Goal: Download file/media

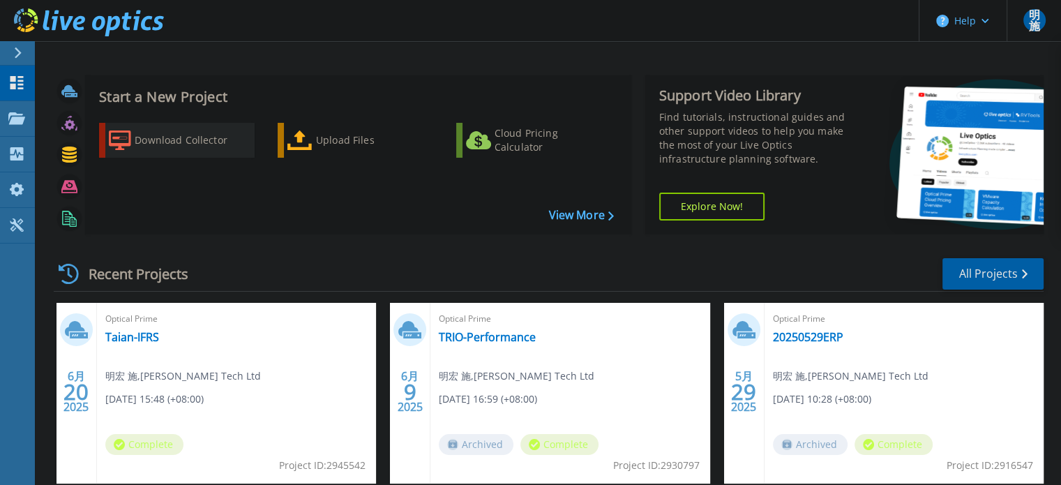
click at [207, 139] on div "Download Collector" at bounding box center [191, 140] width 112 height 28
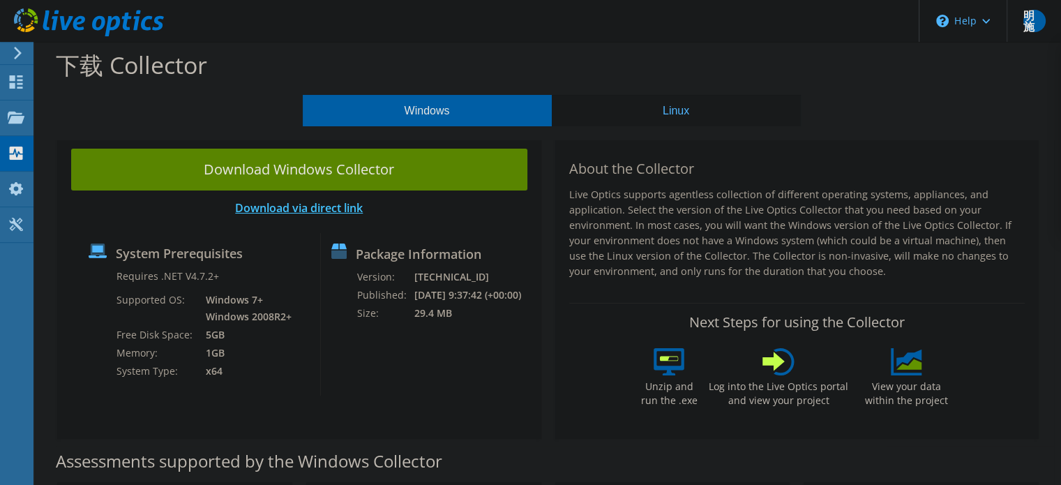
click at [263, 206] on link "Download via direct link" at bounding box center [299, 207] width 128 height 15
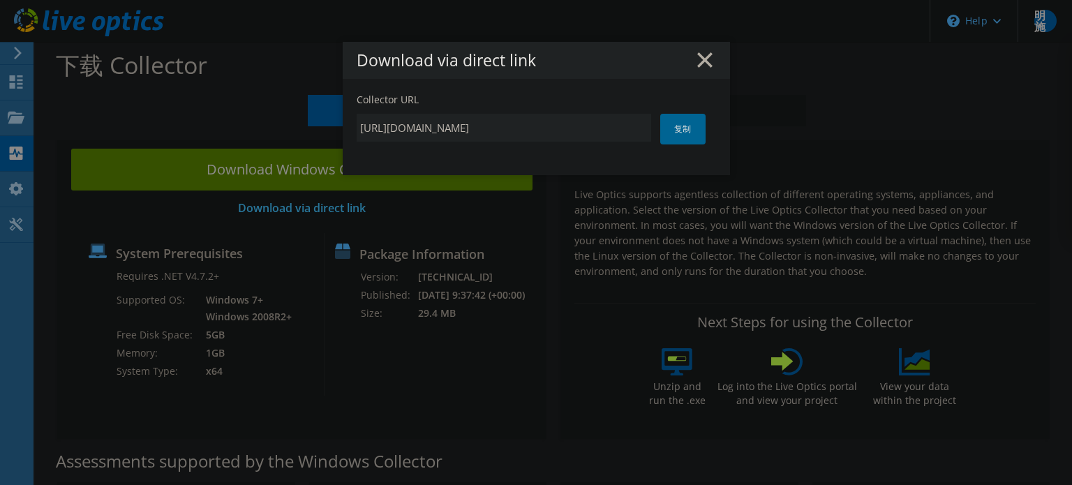
click at [701, 49] on div "Download via direct link" at bounding box center [536, 60] width 387 height 37
click at [701, 57] on div "Download via direct link" at bounding box center [536, 60] width 387 height 37
click at [697, 60] on icon at bounding box center [704, 59] width 15 height 15
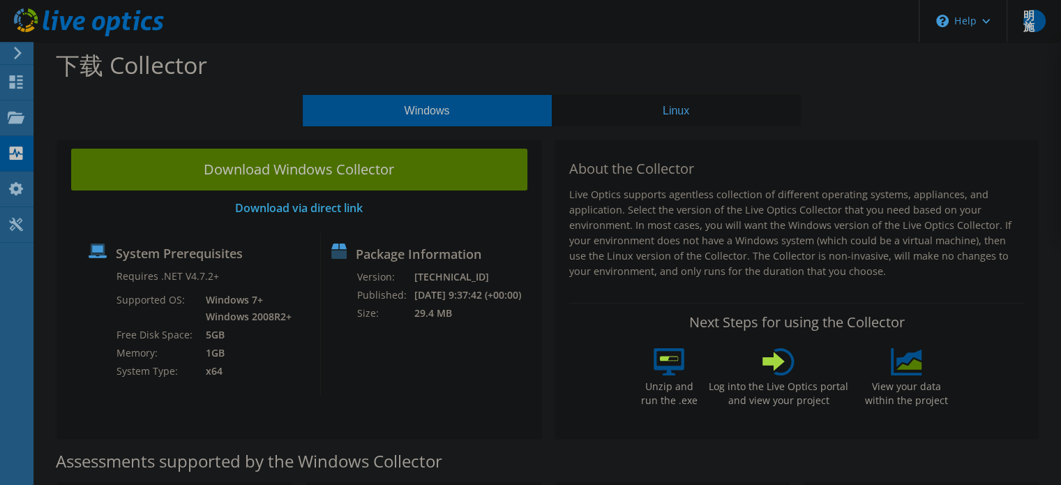
click at [433, 179] on div at bounding box center [530, 242] width 1061 height 485
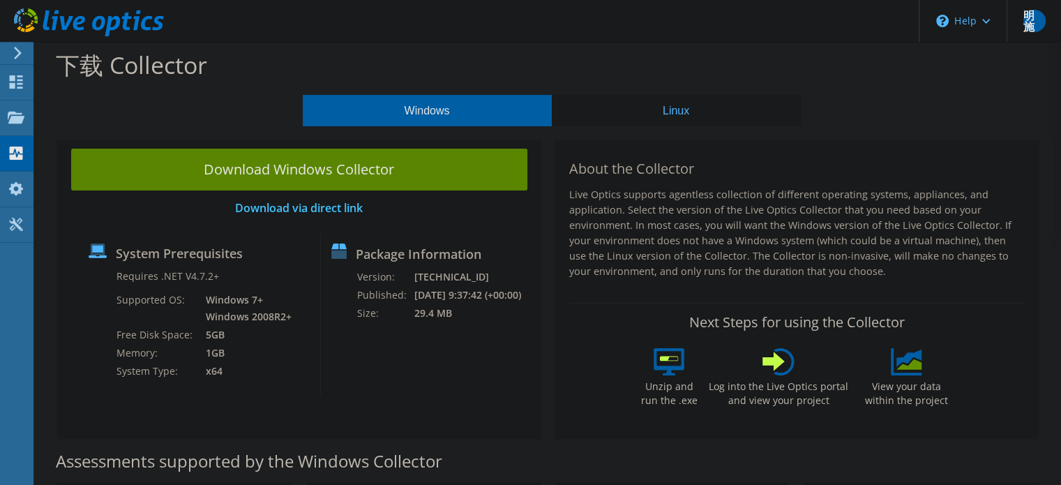
click at [477, 347] on div "Package Information Version: 26.3.5.216 Published: 2025/9/3 9:37:42 (+00:00) Si…" at bounding box center [420, 314] width 199 height 163
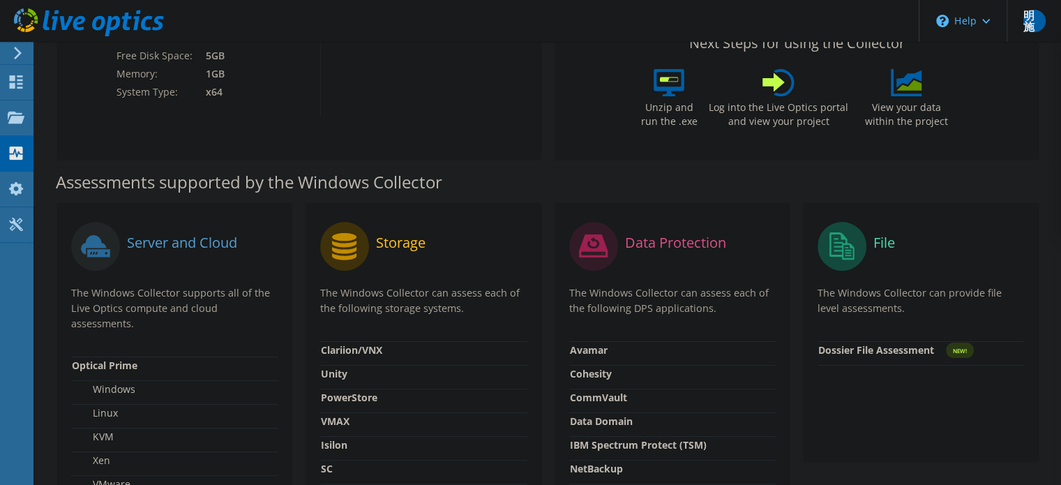
scroll to position [70, 0]
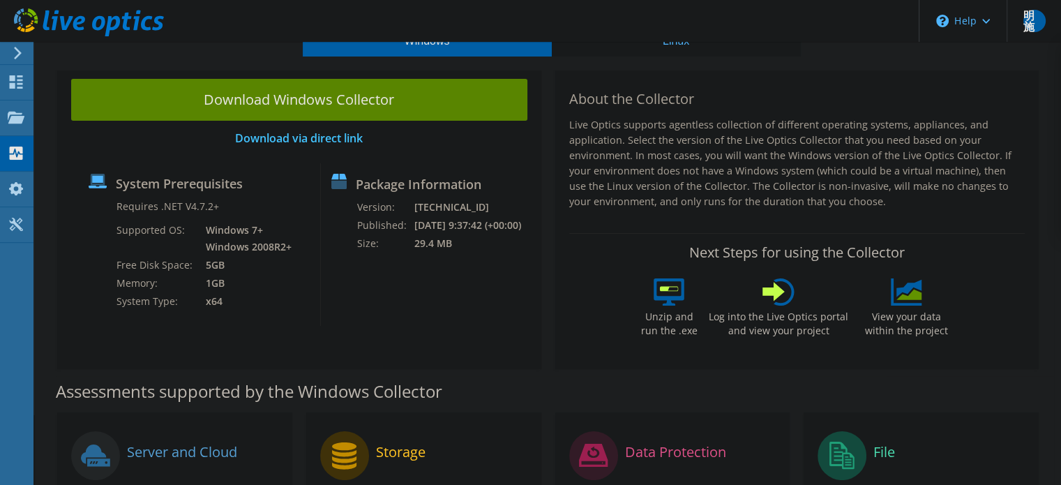
click at [516, 296] on div "Package Information Version: 26.3.5.216 Published: 2025/9/3 9:37:42 (+00:00) Si…" at bounding box center [420, 244] width 199 height 163
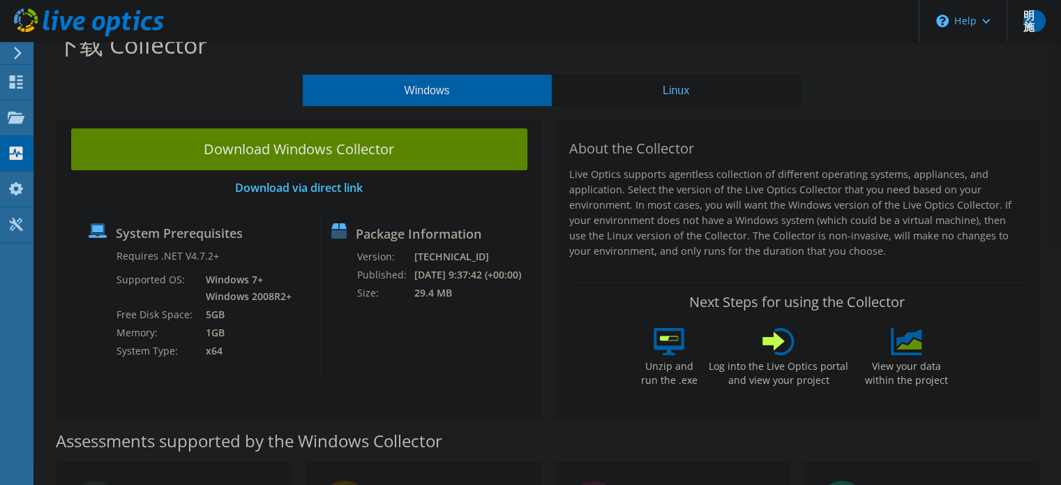
scroll to position [0, 0]
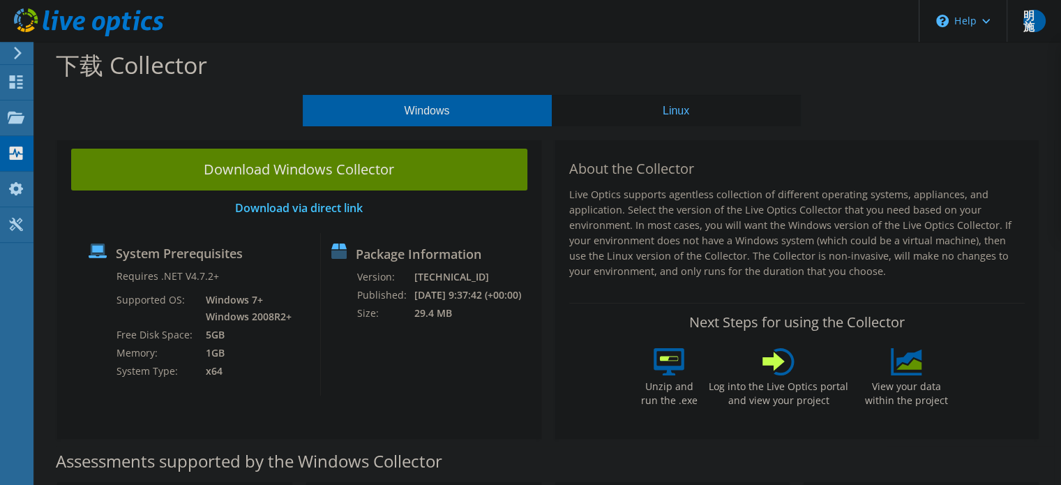
click at [457, 155] on link "Download Windows Collector" at bounding box center [299, 170] width 456 height 42
click at [45, 88] on div "仪表板" at bounding box center [54, 82] width 43 height 35
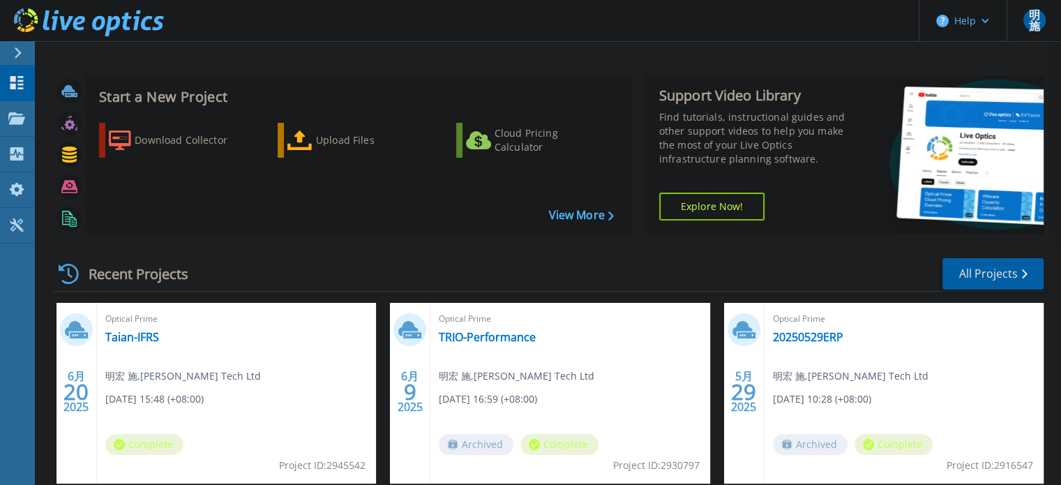
click at [596, 41] on header "Help 明施 最终用户 明宏 [PERSON_NAME] [PERSON_NAME][EMAIL_ADDRESS][PERSON_NAME][DOMAIN_…" at bounding box center [530, 21] width 1061 height 42
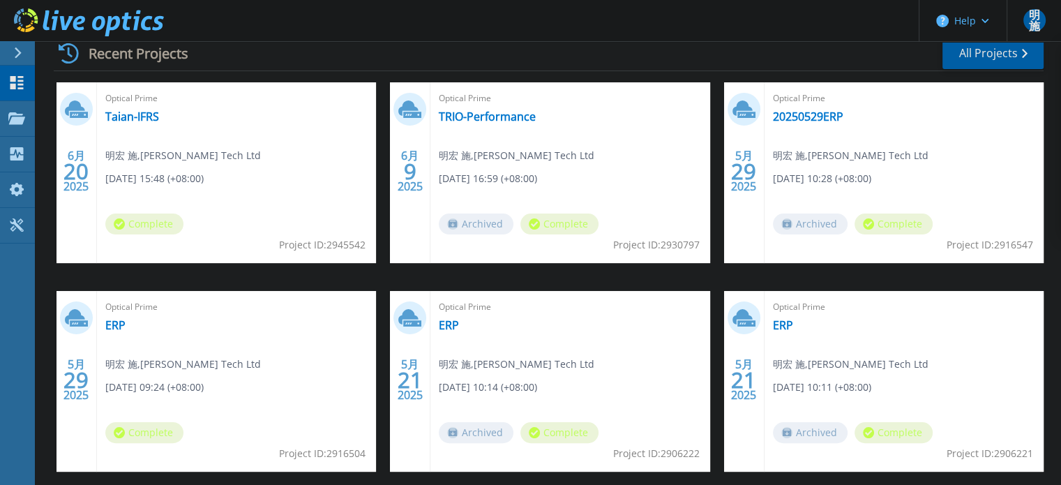
scroll to position [279, 0]
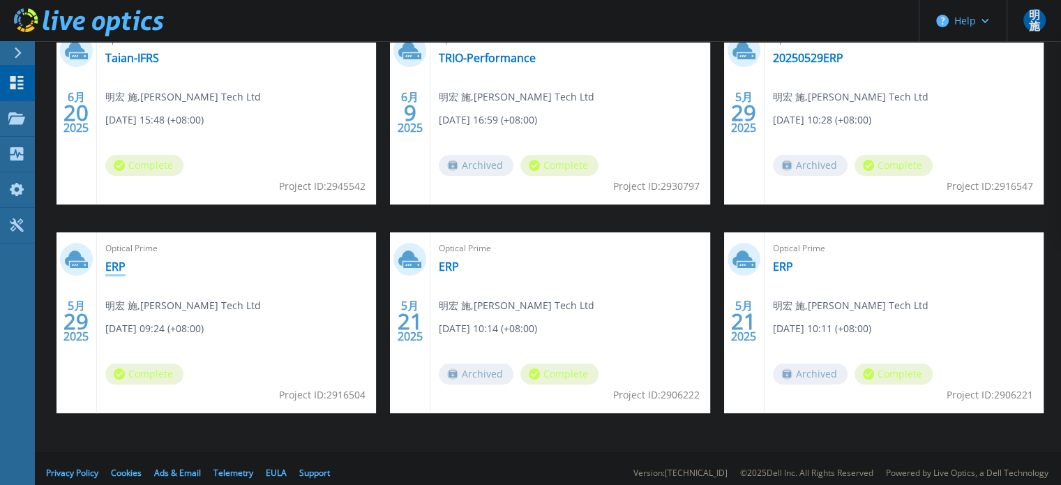
click at [118, 269] on link "ERP" at bounding box center [115, 267] width 20 height 14
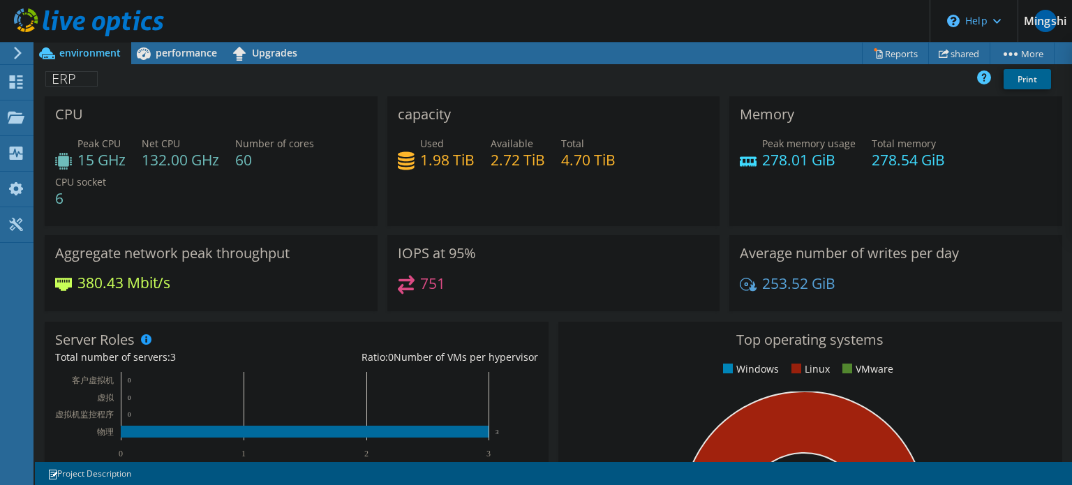
drag, startPoint x: 719, startPoint y: 114, endPoint x: 706, endPoint y: 114, distance: 13.3
click at [724, 114] on div "Memory Peak memory usage 278.01 GiB Total memory 278.54 GiB" at bounding box center [895, 161] width 343 height 130
click at [166, 59] on font "performance" at bounding box center [186, 52] width 61 height 13
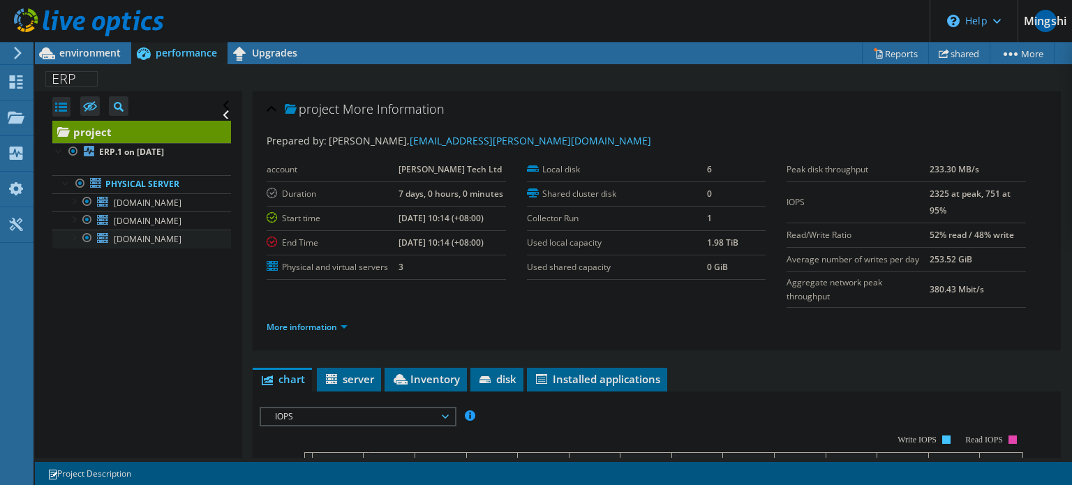
click at [75, 239] on div at bounding box center [73, 237] width 14 height 14
click at [89, 239] on div at bounding box center [87, 238] width 14 height 17
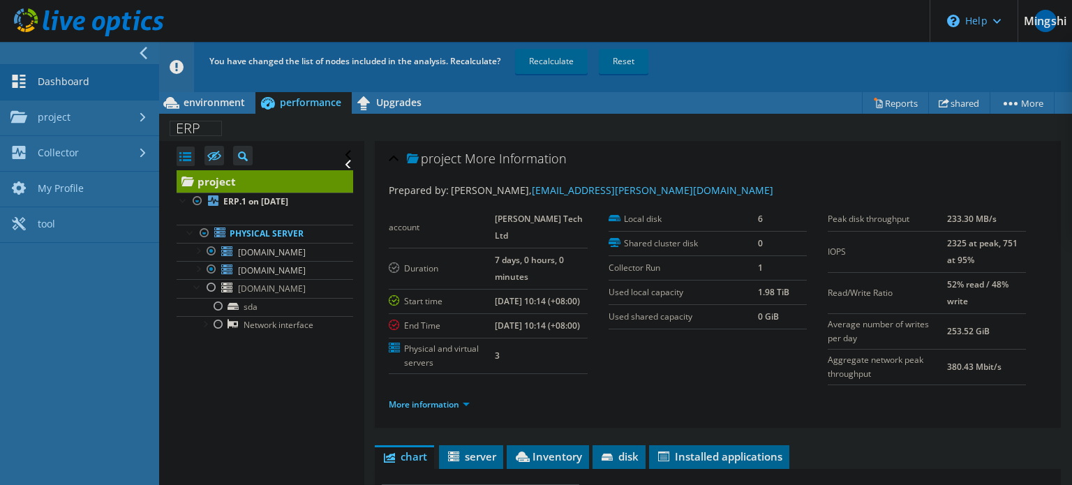
click at [42, 80] on font "Dashboard" at bounding box center [64, 81] width 52 height 13
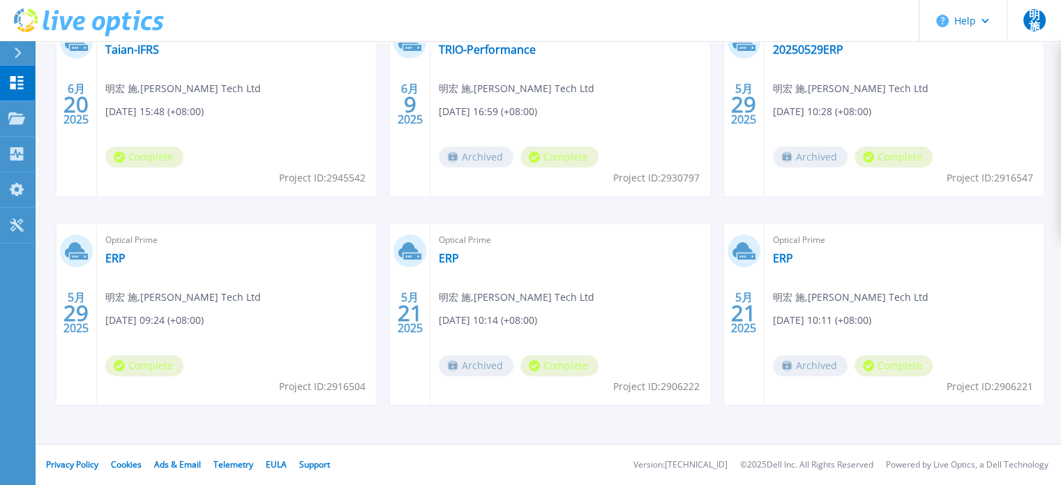
scroll to position [8, 0]
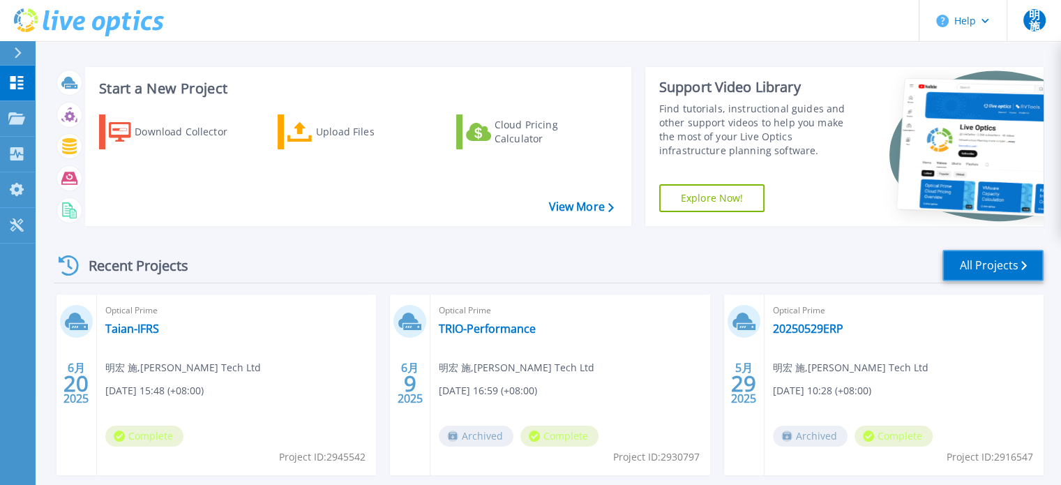
click at [1027, 257] on link "All Projects" at bounding box center [993, 265] width 101 height 31
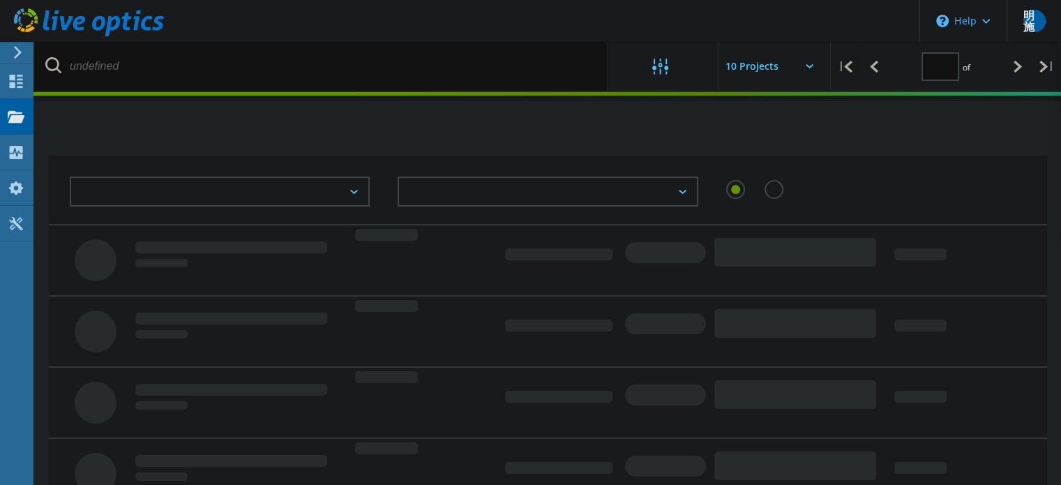
type input "1"
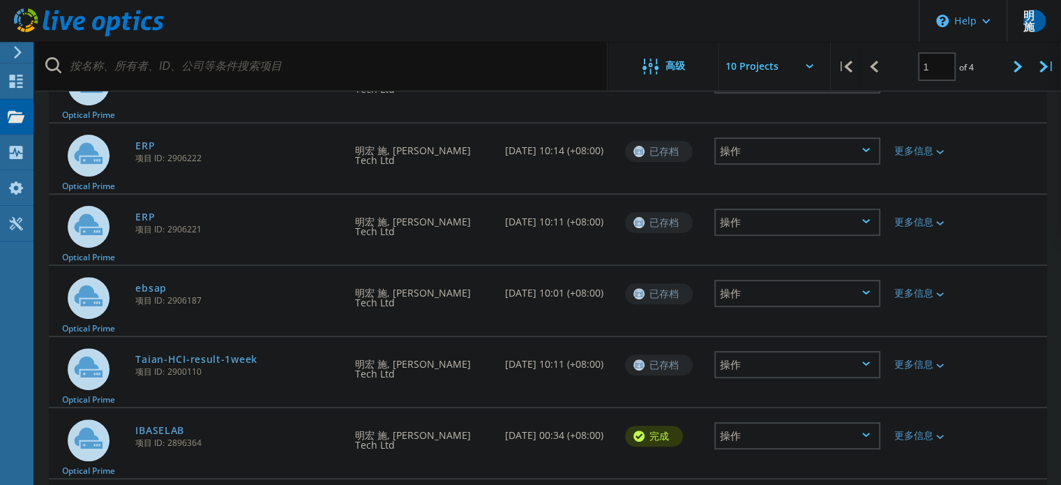
scroll to position [535, 0]
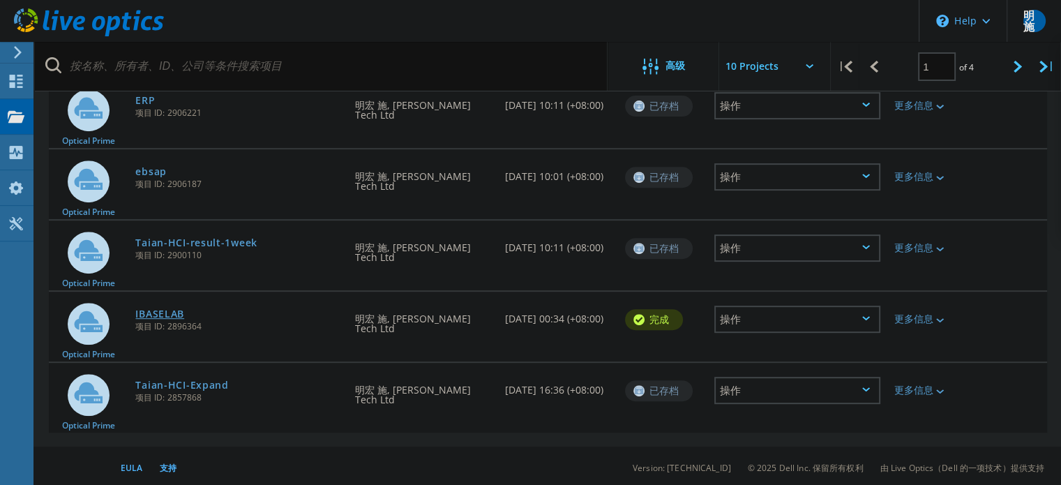
click at [172, 311] on link "IBASELAB" at bounding box center [159, 314] width 49 height 10
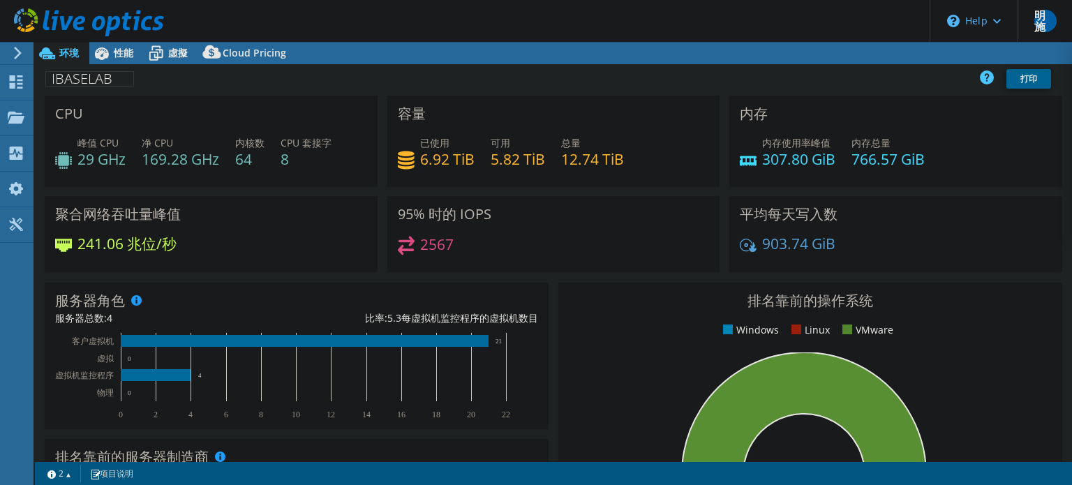
select select "Tokyo"
select select "USD"
drag, startPoint x: 770, startPoint y: 100, endPoint x: 567, endPoint y: 98, distance: 203.8
click at [575, 98] on div "容量 已使用 6.92 TiB 可用 5.82 TiB 总量 12.74 TiB" at bounding box center [553, 141] width 333 height 91
click at [52, 84] on div "仪表板" at bounding box center [54, 82] width 43 height 35
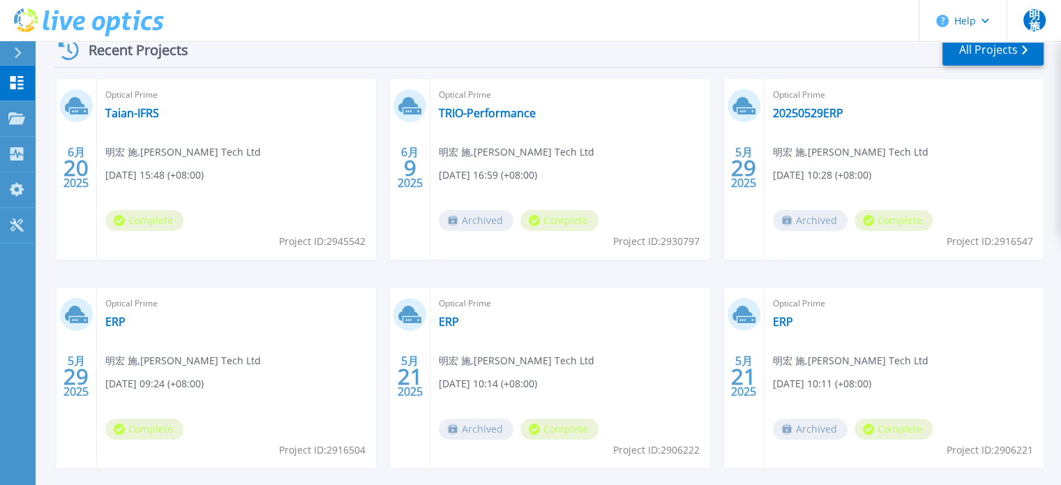
scroll to position [78, 0]
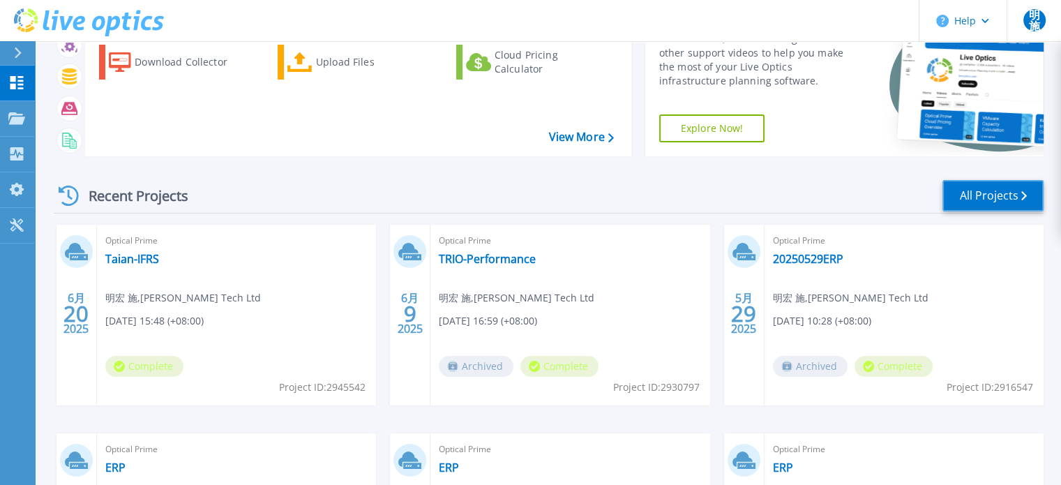
click at [989, 195] on link "All Projects" at bounding box center [993, 195] width 101 height 31
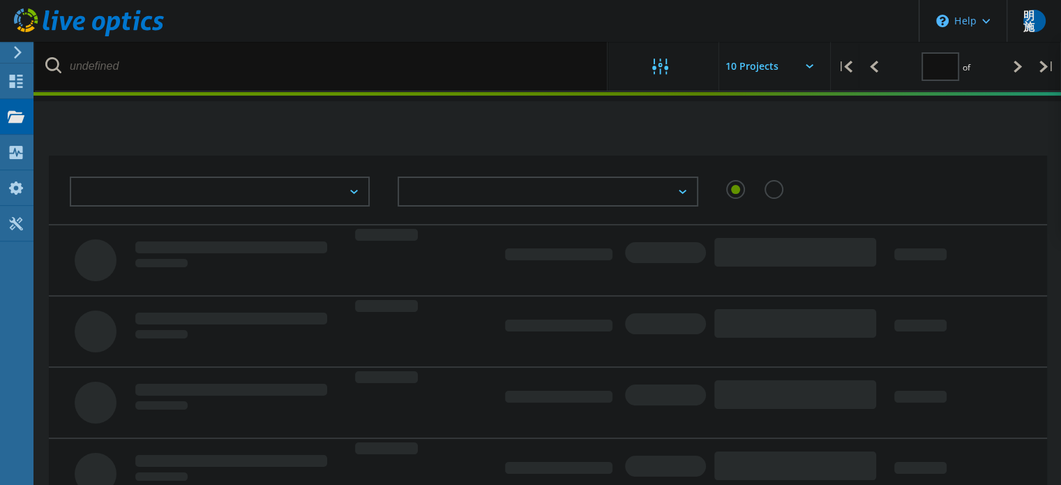
type input "1"
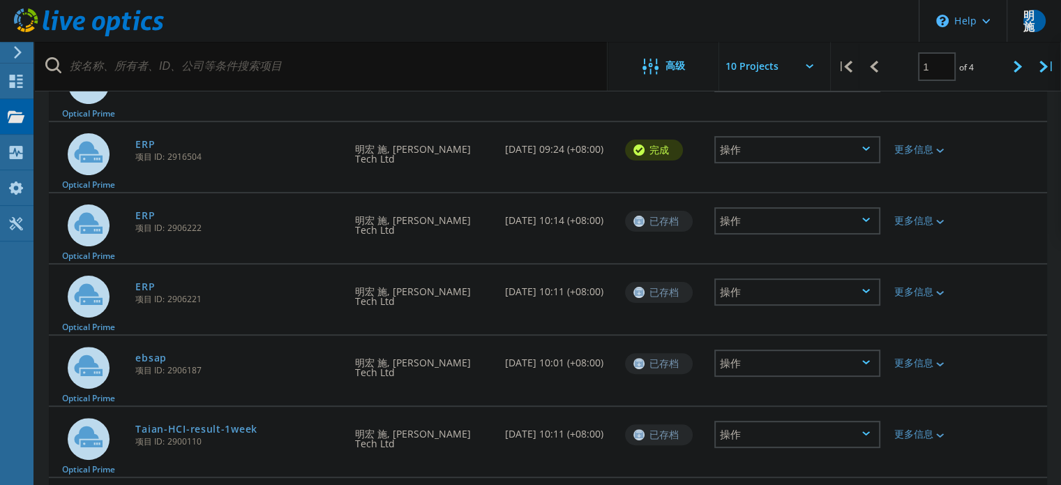
scroll to position [535, 0]
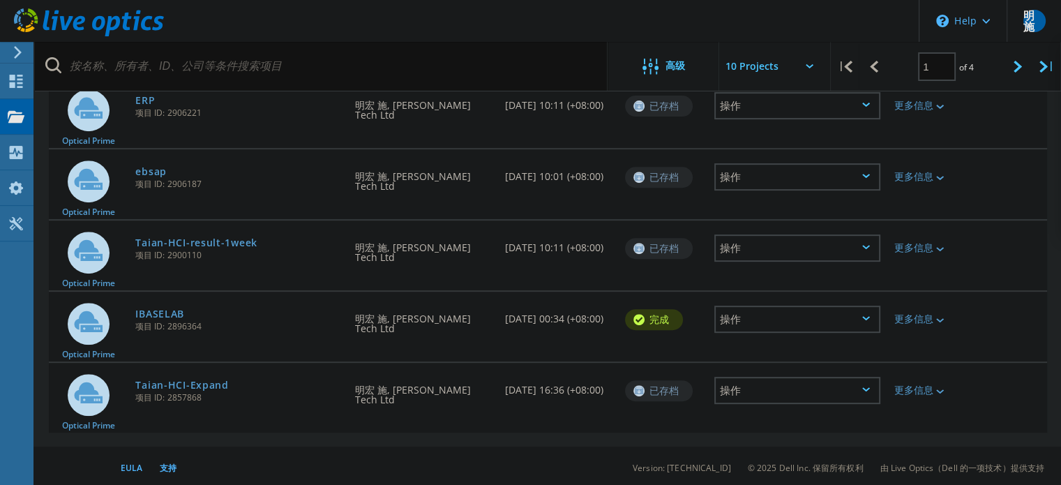
click at [837, 387] on div "操作" at bounding box center [798, 390] width 166 height 27
click at [327, 424] on div "Optical Prime Taian-HCI-Expand 项目 ID: 2857868 申请人 明宏 施, Ivan Tech Ltd 创建日期 04/1…" at bounding box center [548, 398] width 999 height 70
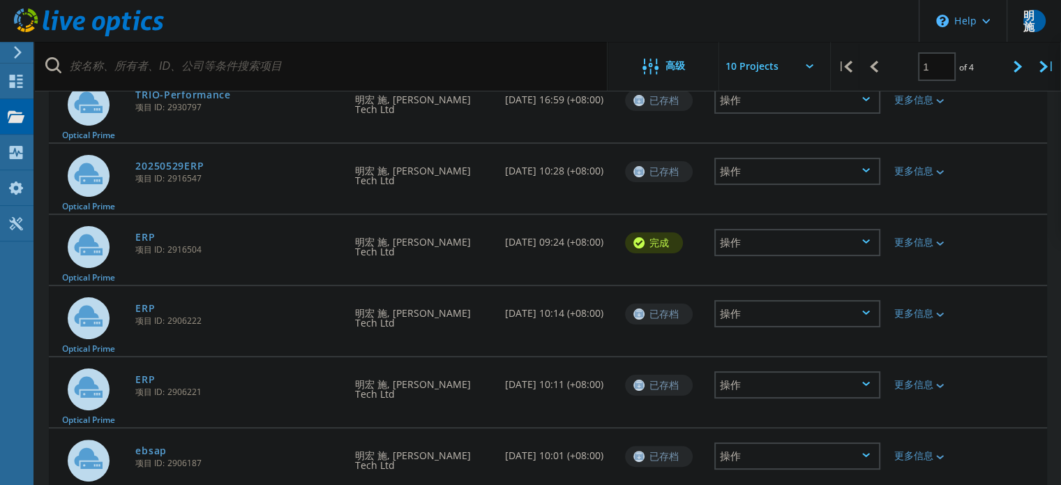
scroll to position [0, 0]
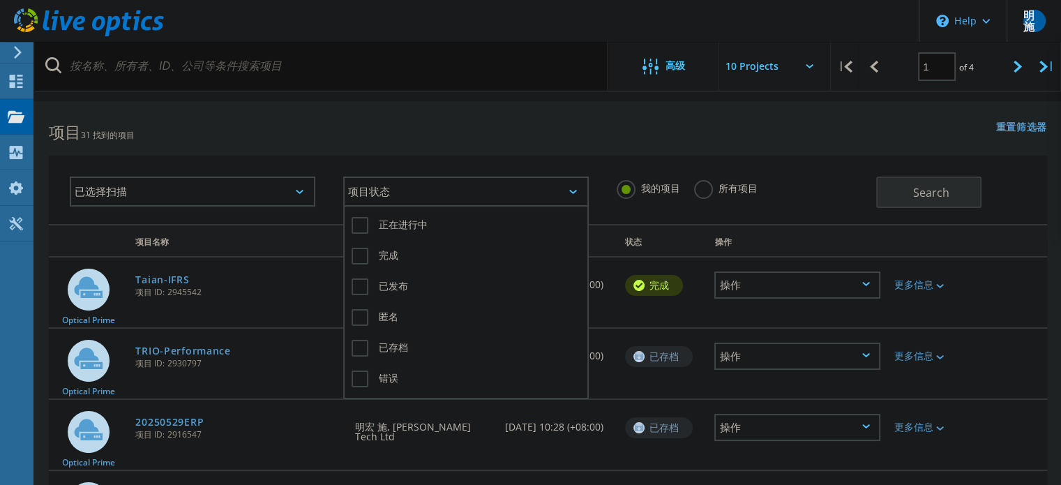
click at [370, 197] on div "项目状态" at bounding box center [466, 192] width 246 height 30
click at [402, 193] on div "项目状态" at bounding box center [466, 192] width 246 height 30
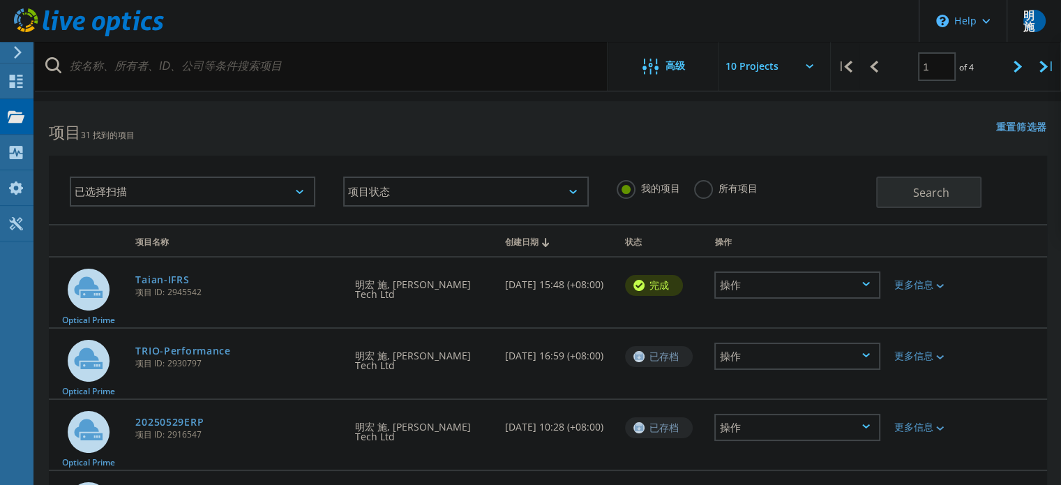
click at [708, 184] on label "所有项目" at bounding box center [725, 186] width 63 height 13
click at [0, 0] on input "所有项目" at bounding box center [0, 0] width 0 height 0
click at [906, 195] on button "Search" at bounding box center [928, 192] width 105 height 31
click at [264, 190] on div "已选择扫描" at bounding box center [193, 192] width 246 height 30
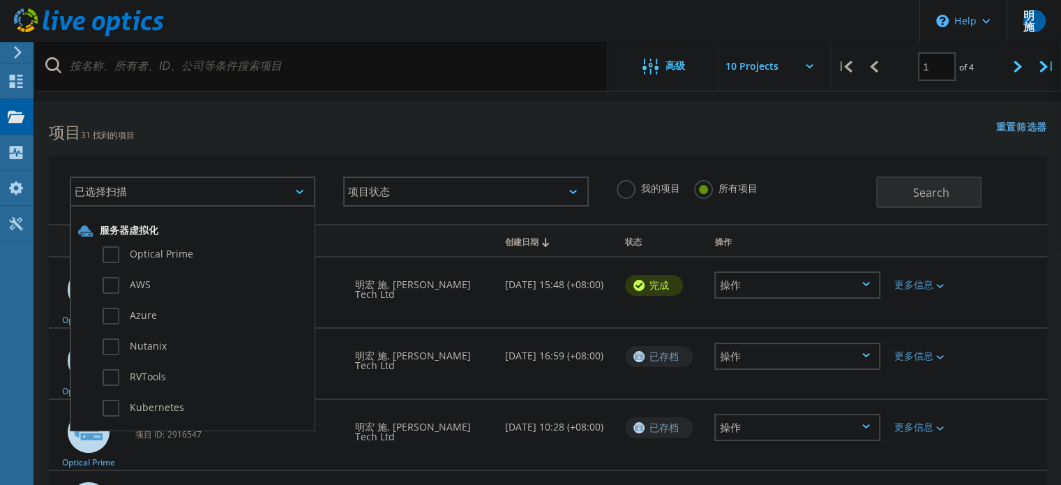
click at [186, 245] on div "Optical Prime" at bounding box center [192, 258] width 229 height 31
click at [113, 253] on label "Optical Prime" at bounding box center [205, 254] width 204 height 17
click at [0, 0] on input "Optical Prime" at bounding box center [0, 0] width 0 height 0
click at [692, 152] on div "已选择扫描 1 服务器虚拟化 Optical Prime AWS Azure Nutanix RVTools Kubernetes Workloads SQL…" at bounding box center [548, 181] width 1026 height 86
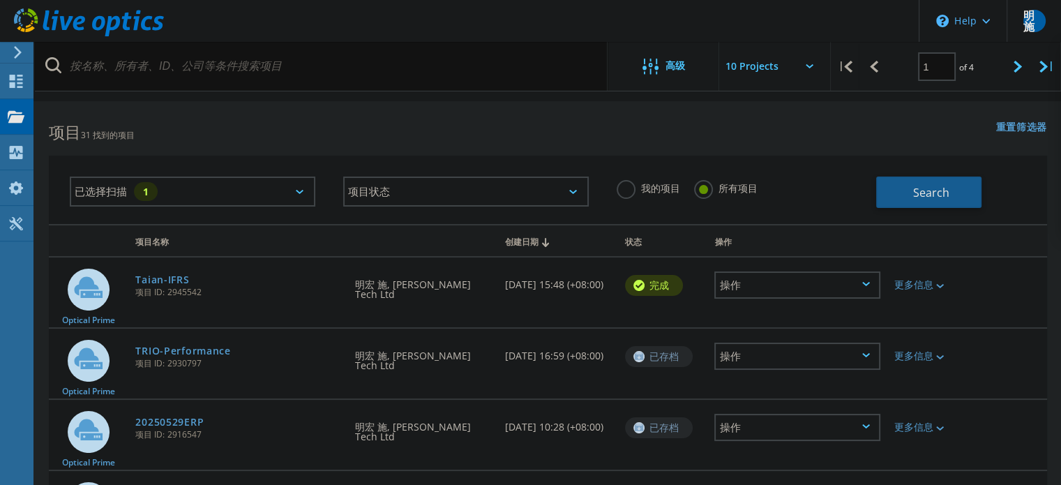
click at [919, 189] on span "Search" at bounding box center [931, 192] width 36 height 15
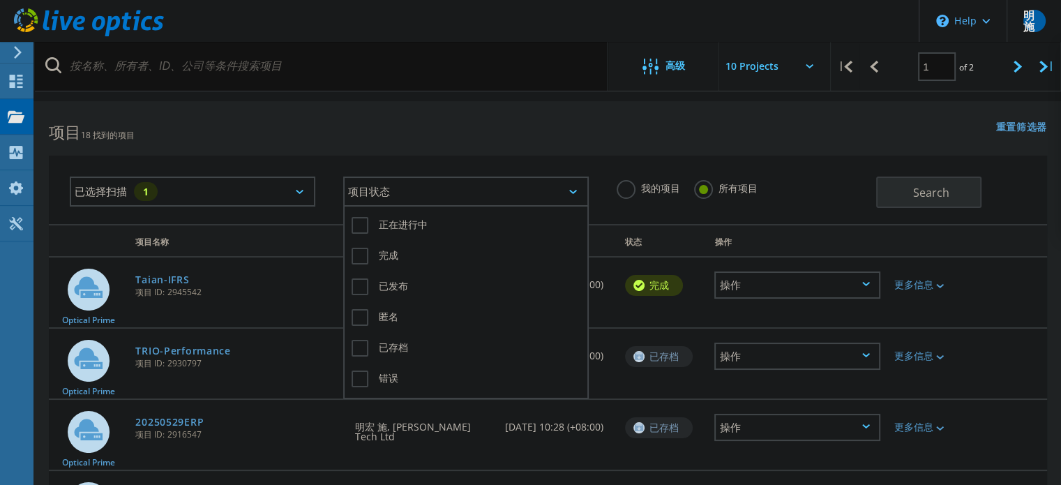
click at [552, 191] on div "项目状态" at bounding box center [466, 192] width 246 height 30
click at [394, 343] on label "已存档" at bounding box center [466, 348] width 229 height 17
click at [0, 0] on input "已存档" at bounding box center [0, 0] width 0 height 0
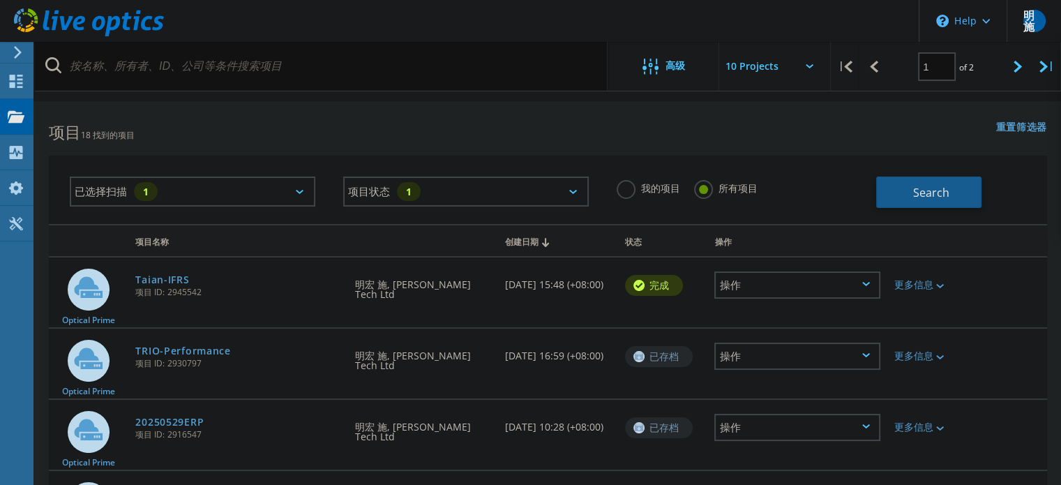
click at [887, 198] on button "Search" at bounding box center [928, 192] width 105 height 31
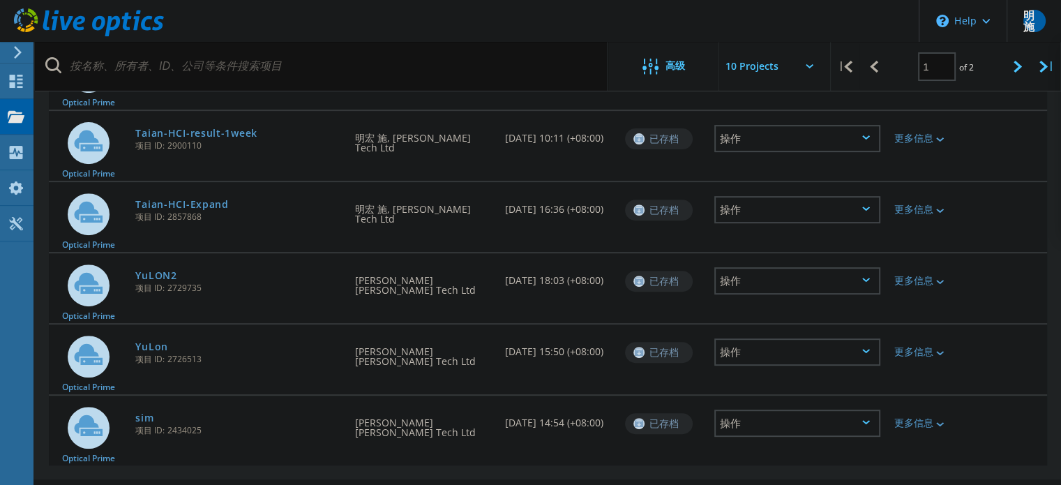
scroll to position [535, 0]
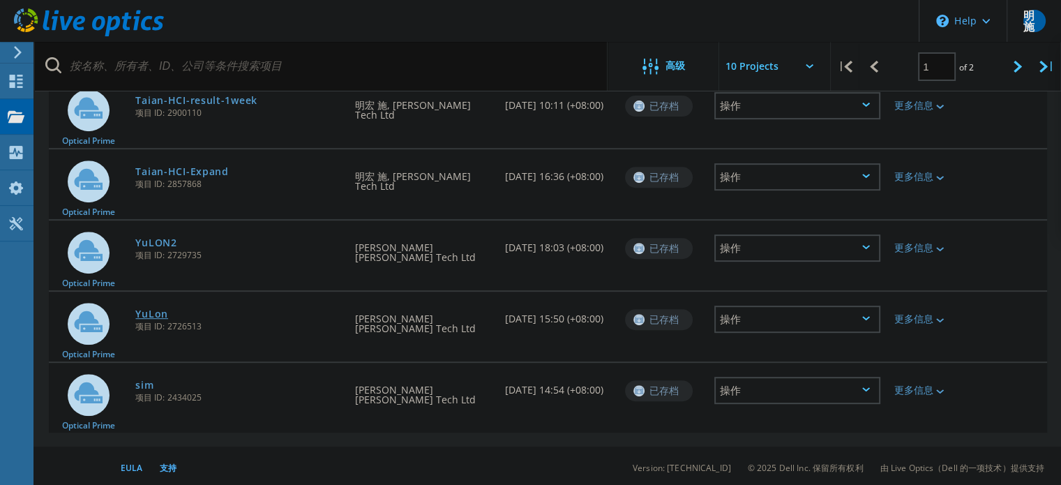
click at [154, 312] on link "YuLon" at bounding box center [151, 314] width 33 height 10
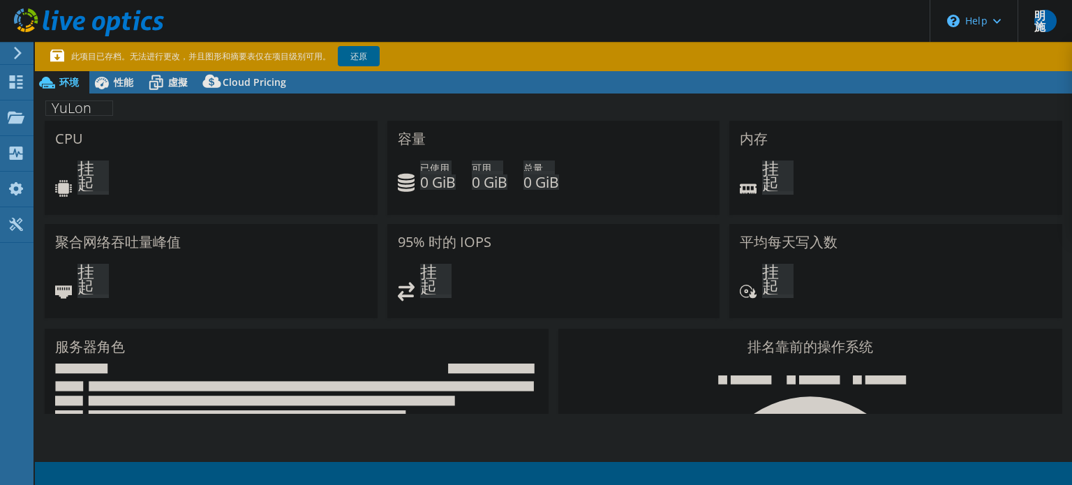
select select "[GEOGRAPHIC_DATA]"
select select "USD"
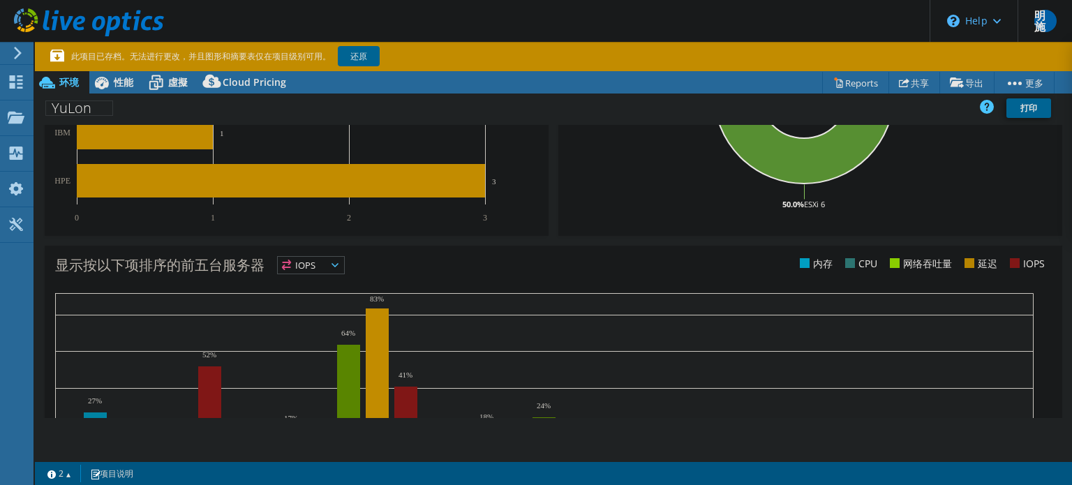
scroll to position [488, 0]
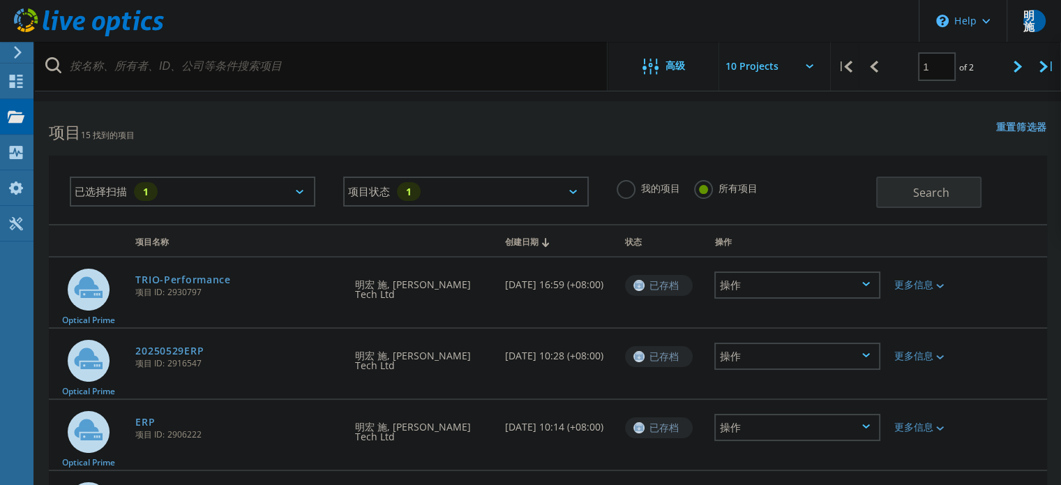
scroll to position [535, 0]
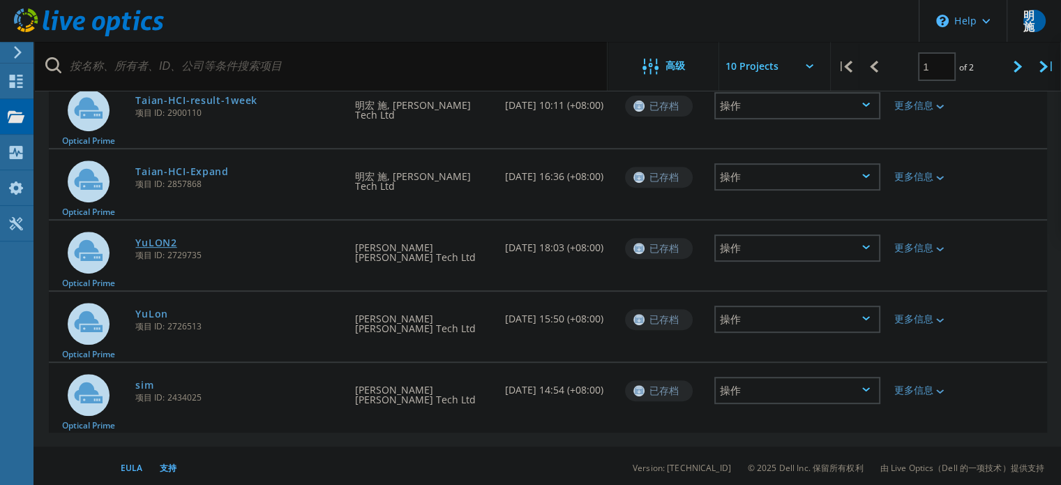
click at [156, 240] on link "YuLON2" at bounding box center [155, 243] width 41 height 10
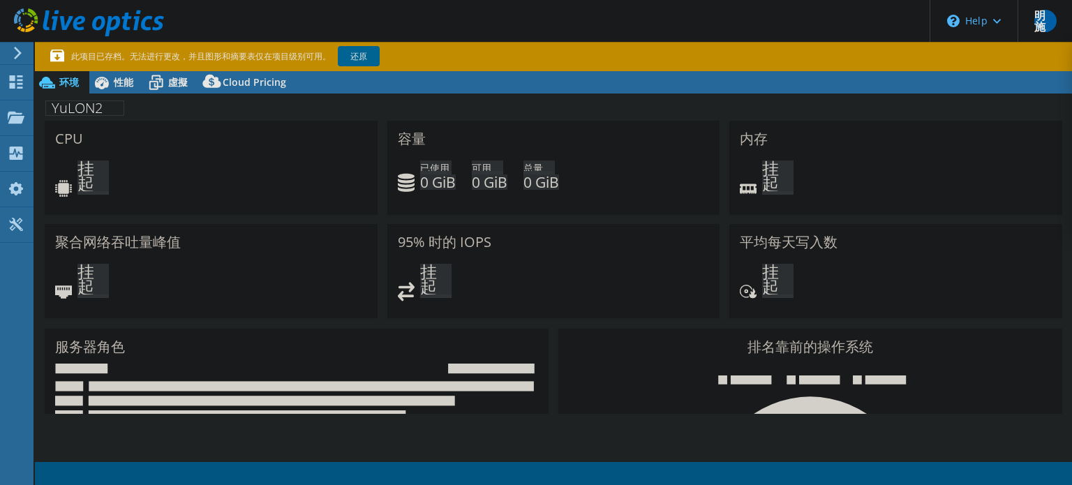
select select "[GEOGRAPHIC_DATA]"
select select "USD"
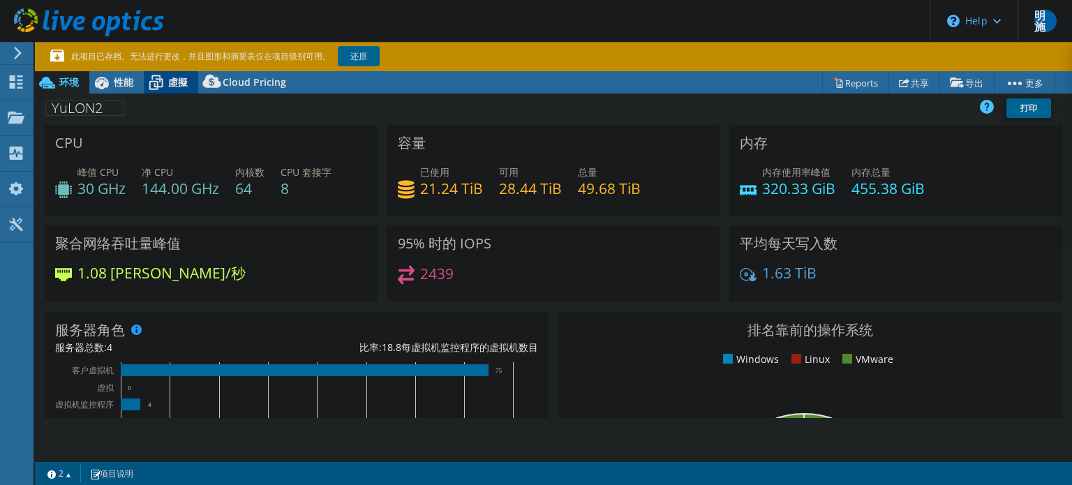
click at [170, 91] on div "虛擬" at bounding box center [171, 82] width 54 height 22
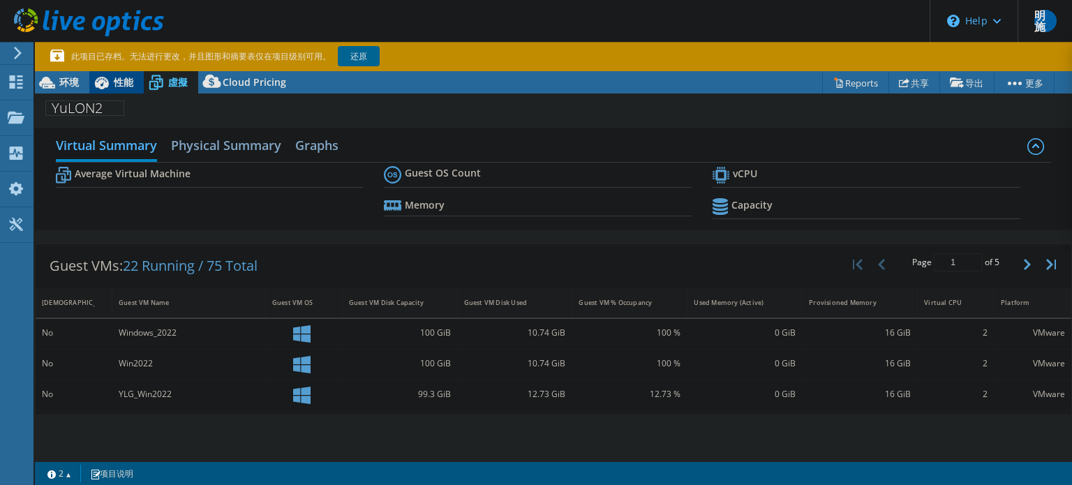
click at [123, 87] on span "性能" at bounding box center [124, 81] width 20 height 13
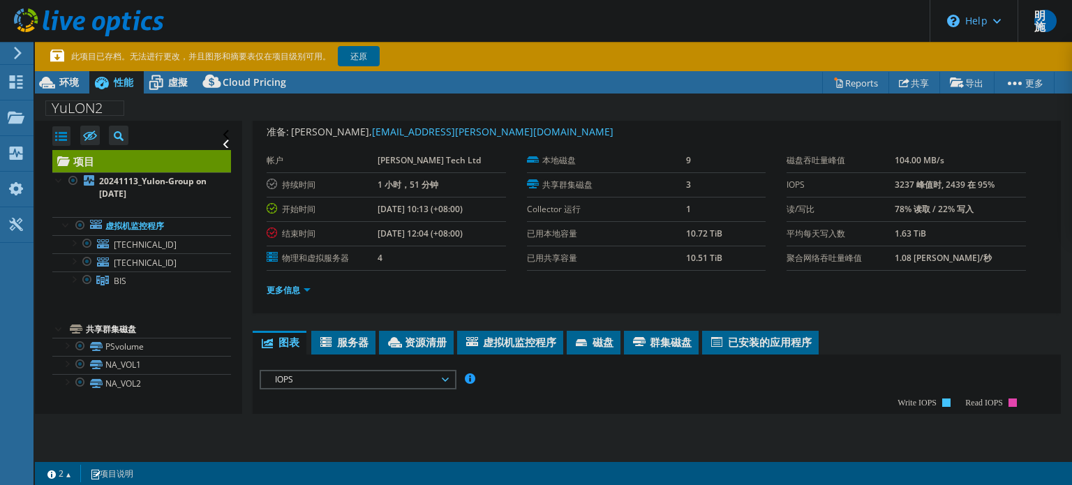
scroll to position [70, 0]
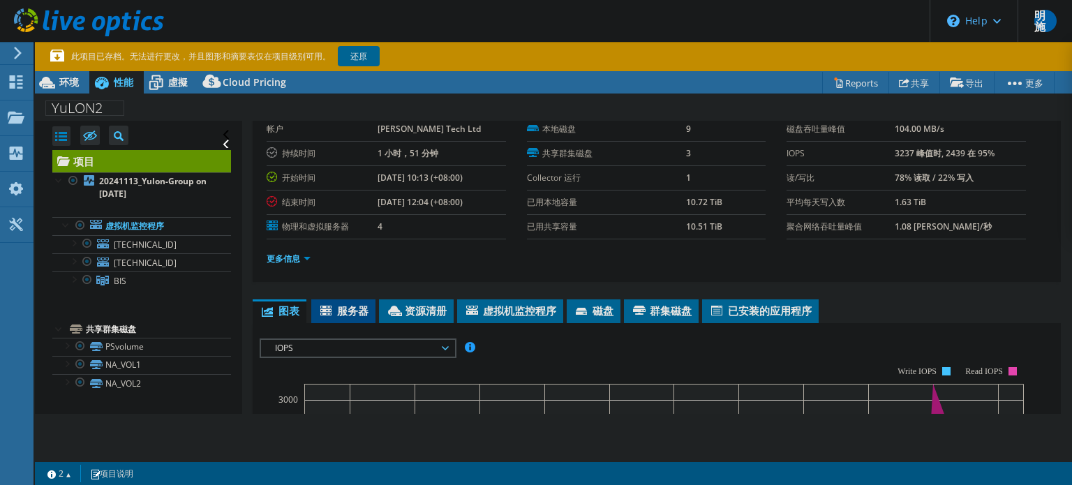
click at [348, 309] on span "服务器" at bounding box center [343, 311] width 50 height 14
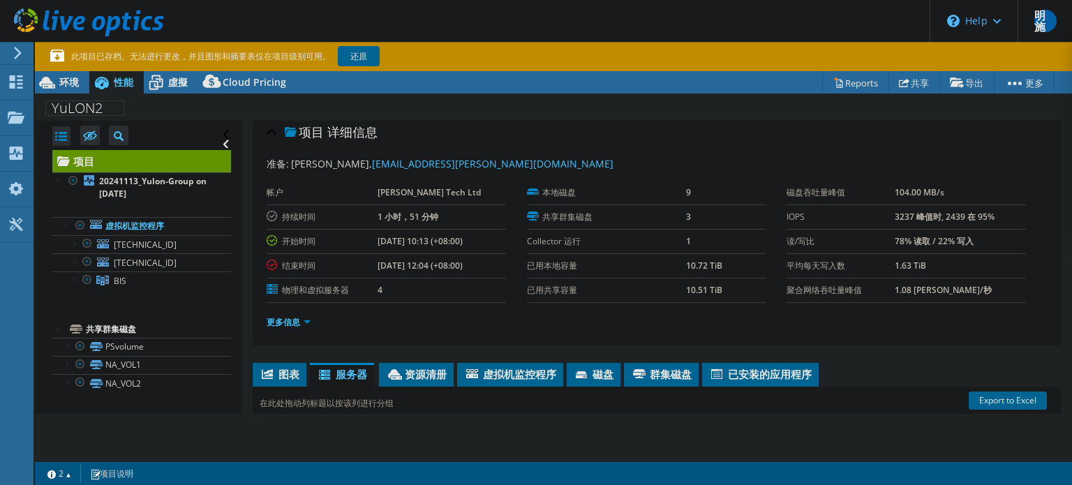
scroll to position [0, 0]
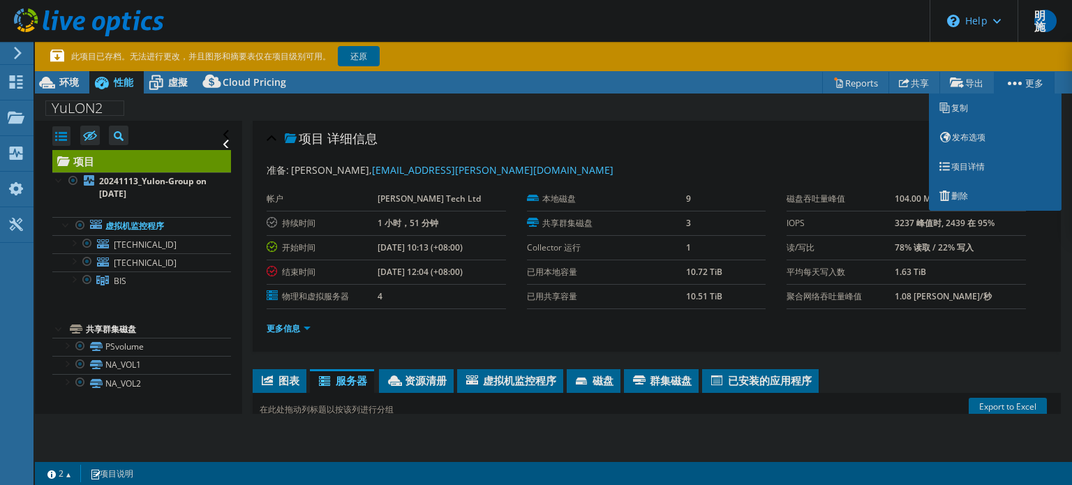
click at [1027, 86] on link "更多" at bounding box center [1024, 83] width 61 height 22
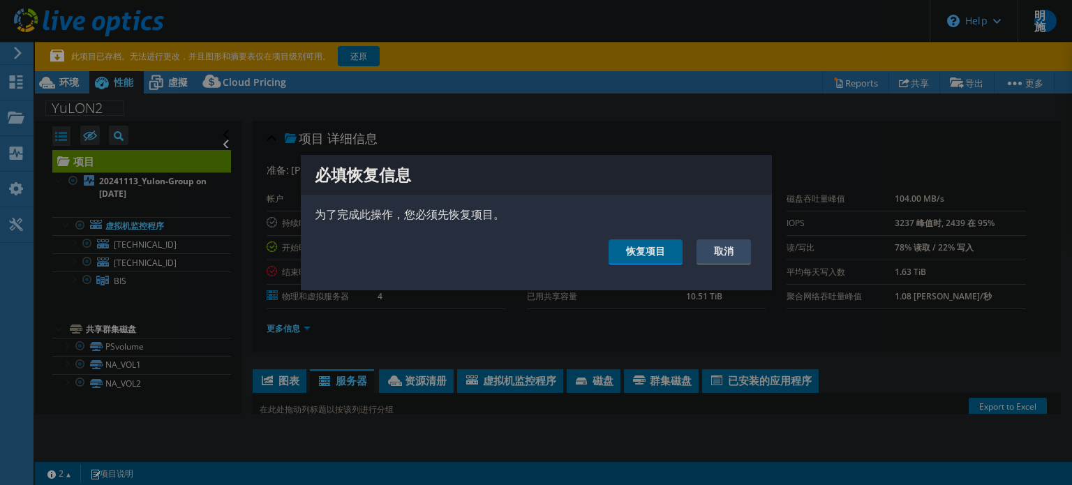
drag, startPoint x: 885, startPoint y: 27, endPoint x: 646, endPoint y: 130, distance: 260.0
click at [646, 130] on div at bounding box center [536, 242] width 1072 height 485
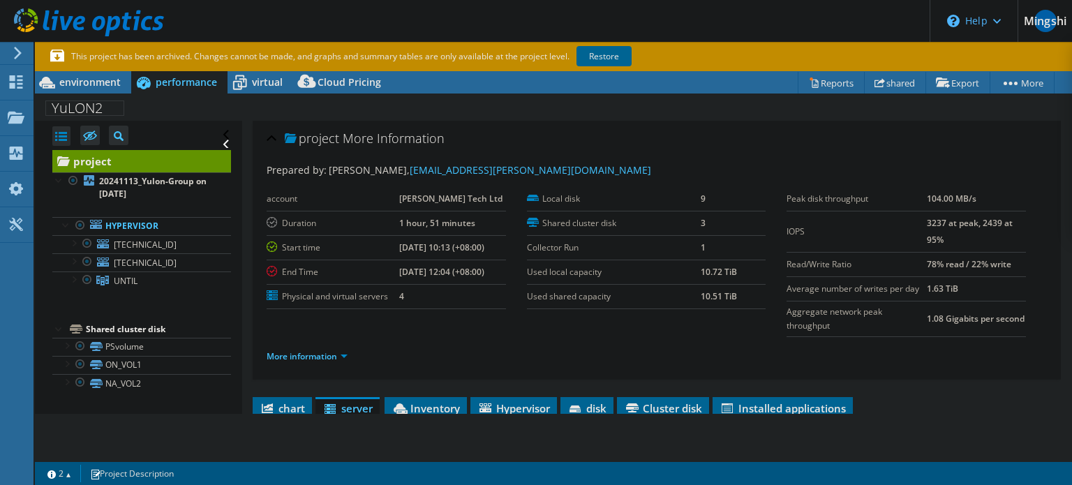
scroll to position [279, 0]
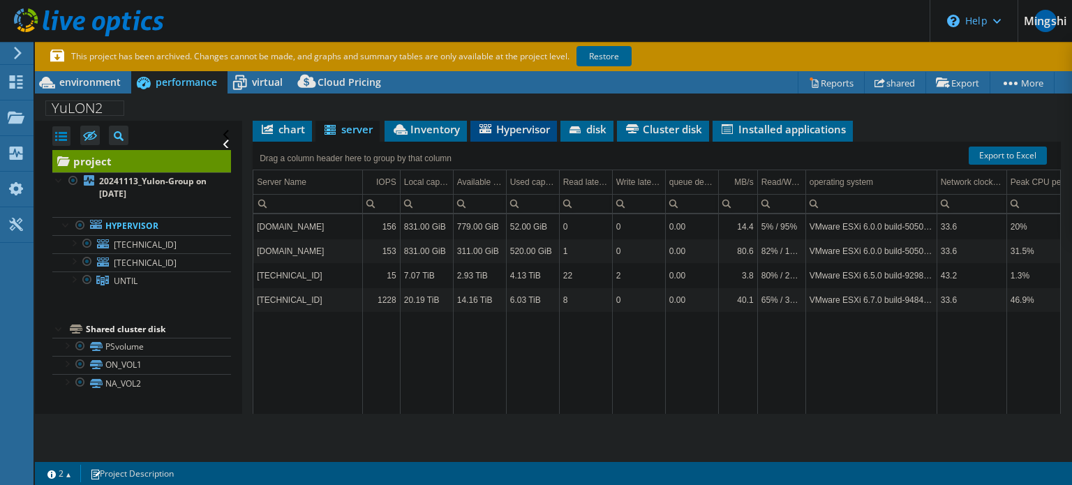
click at [514, 142] on li "Hypervisor" at bounding box center [513, 130] width 87 height 24
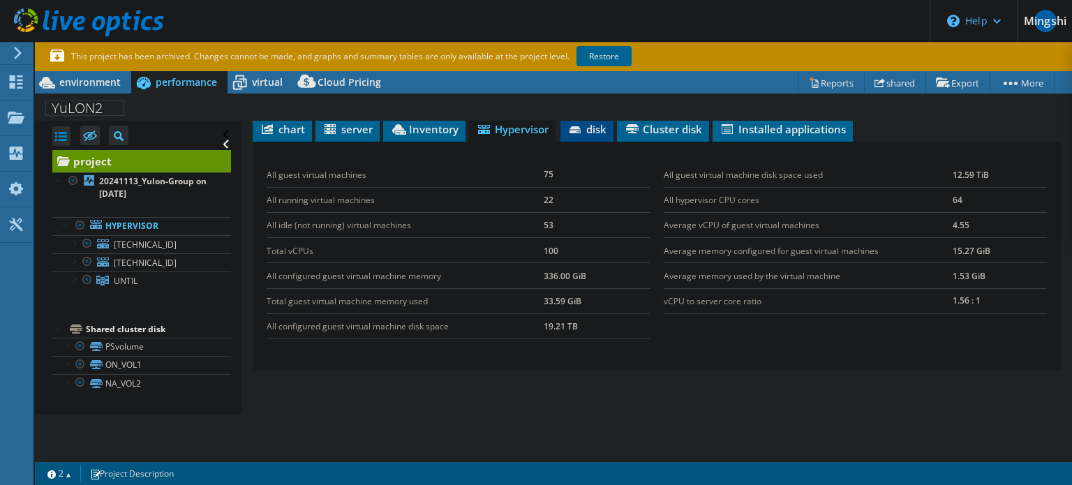
click at [613, 142] on li "disk" at bounding box center [586, 130] width 53 height 24
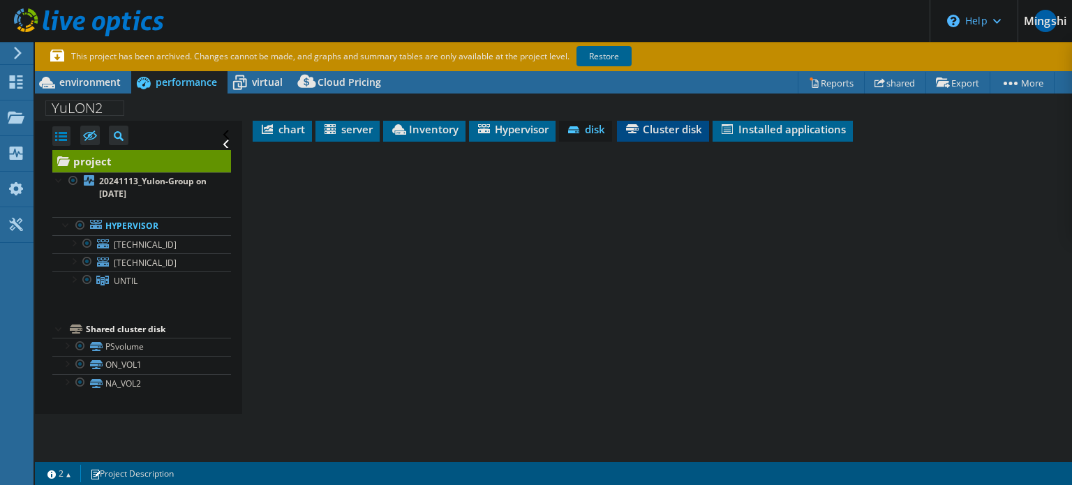
click at [648, 136] on font "Cluster disk" at bounding box center [672, 129] width 59 height 14
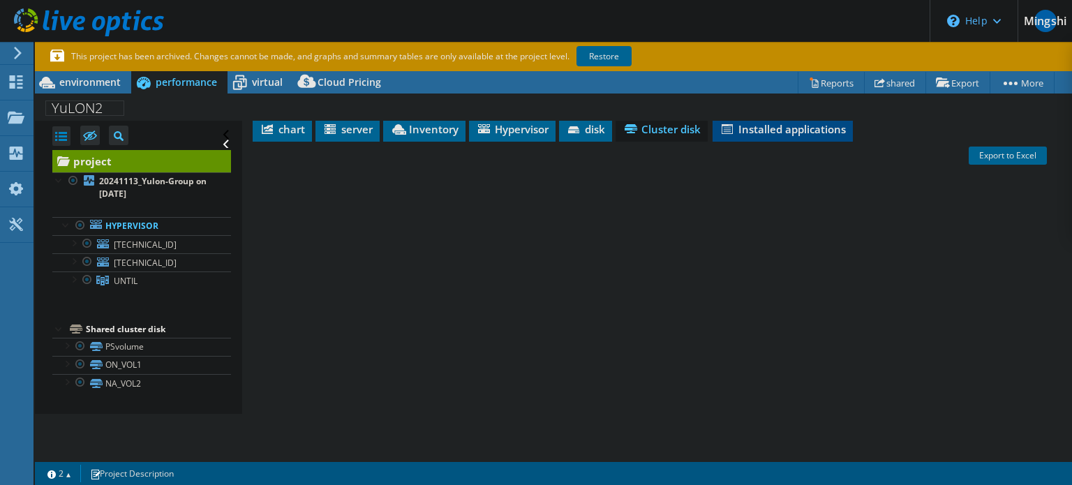
click at [748, 136] on font "Installed applications" at bounding box center [791, 129] width 107 height 14
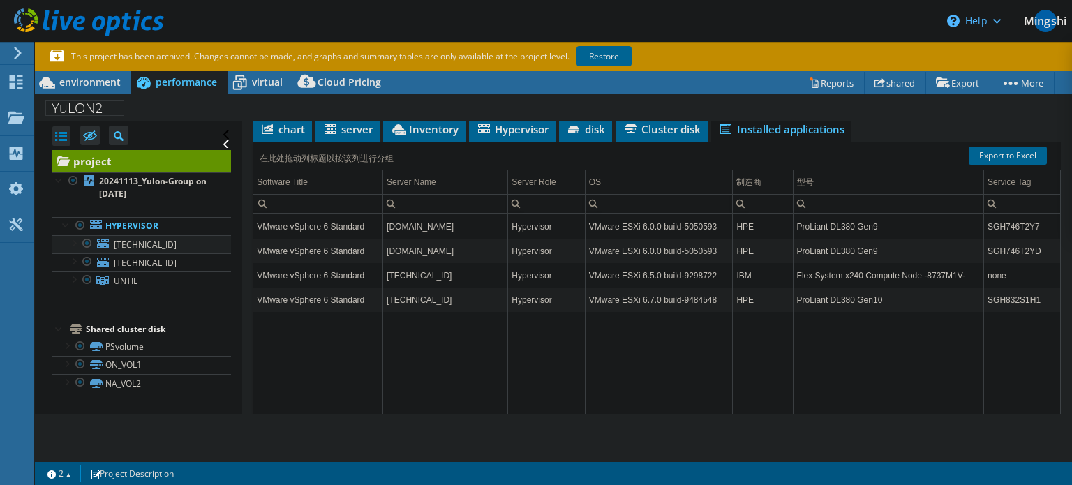
click at [89, 242] on div at bounding box center [87, 243] width 14 height 17
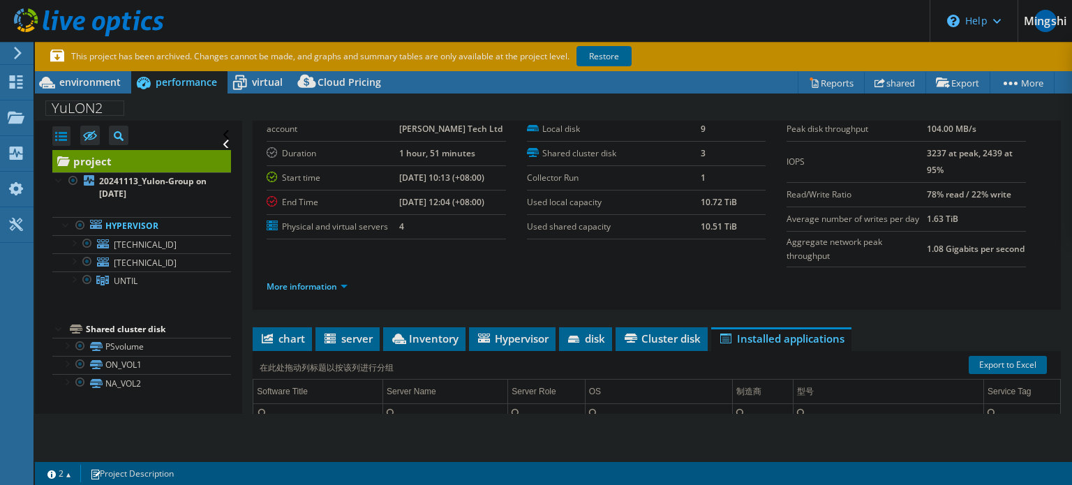
scroll to position [0, 0]
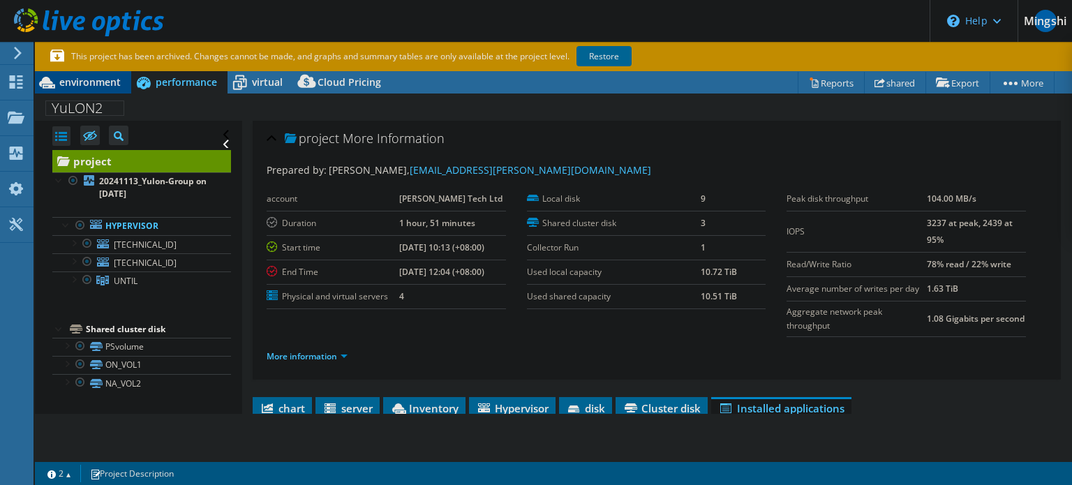
click at [103, 82] on font "environment" at bounding box center [89, 81] width 61 height 13
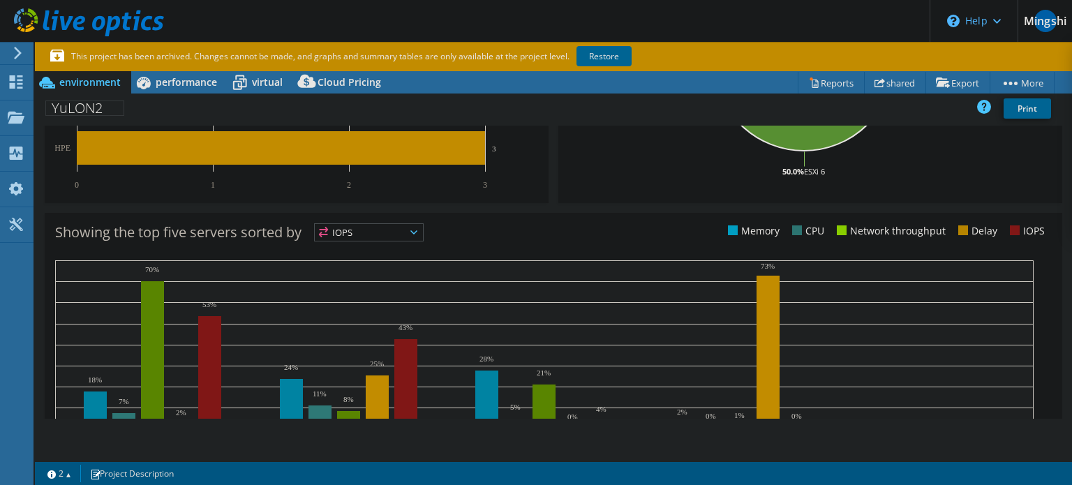
scroll to position [558, 0]
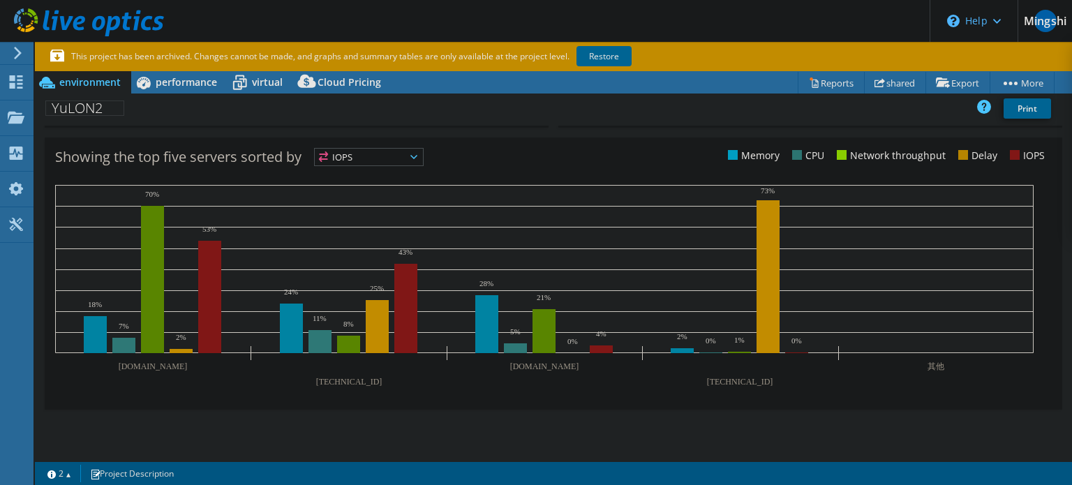
click at [119, 22] on use at bounding box center [89, 22] width 150 height 28
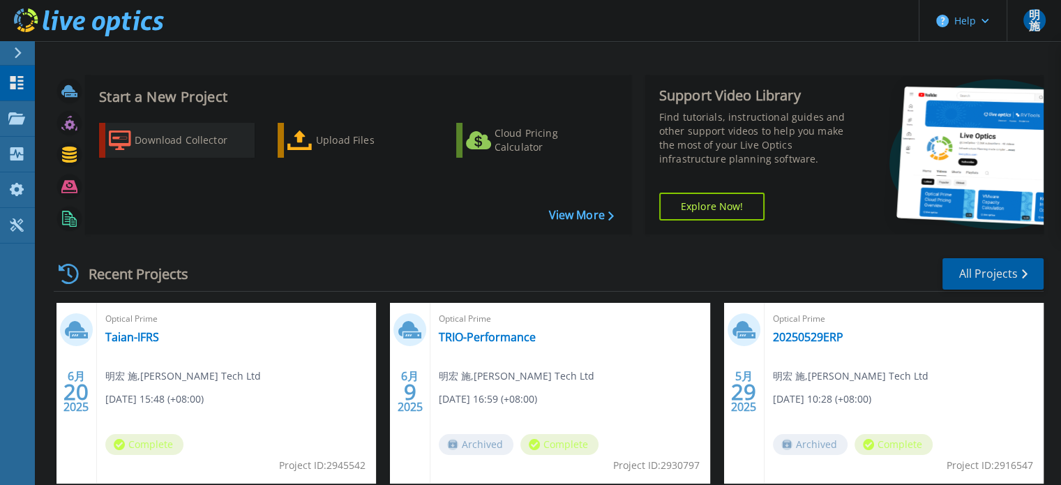
click at [176, 139] on div "Download Collector" at bounding box center [191, 140] width 112 height 28
